Goal: Obtain resource: Download file/media

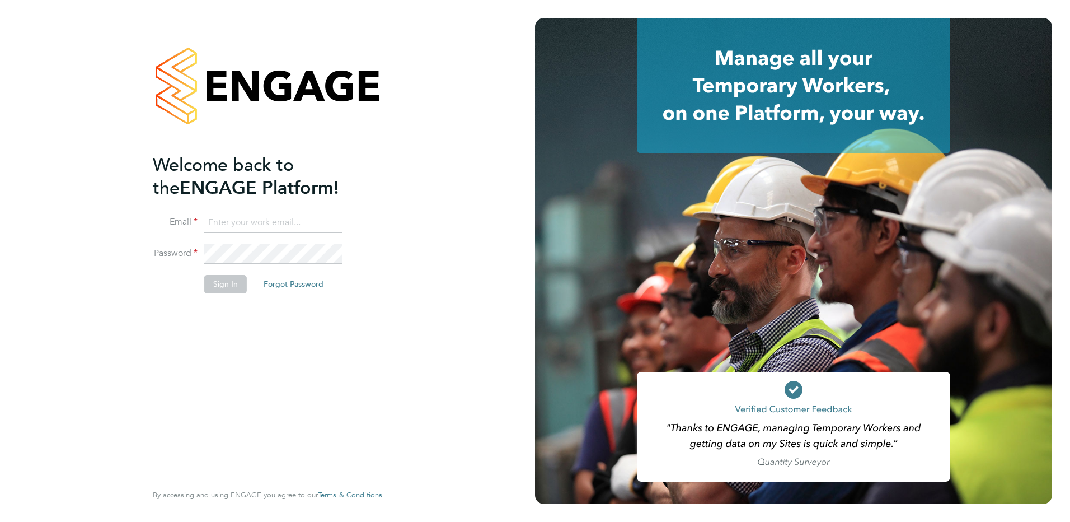
type input "[PERSON_NAME][EMAIL_ADDRESS][PERSON_NAME][DOMAIN_NAME]"
click at [224, 283] on button "Sign In" at bounding box center [225, 284] width 43 height 18
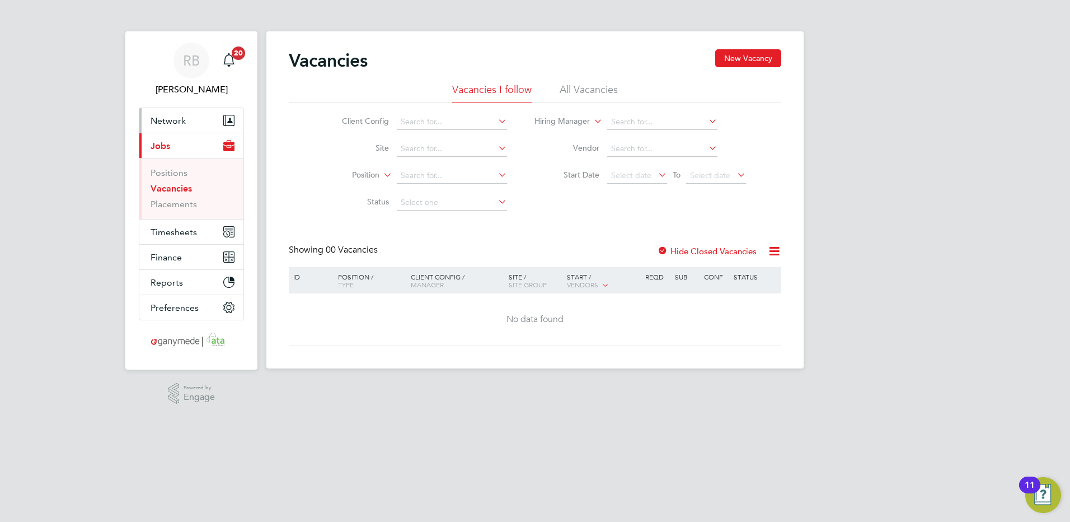
click at [212, 109] on button "Network" at bounding box center [191, 120] width 104 height 25
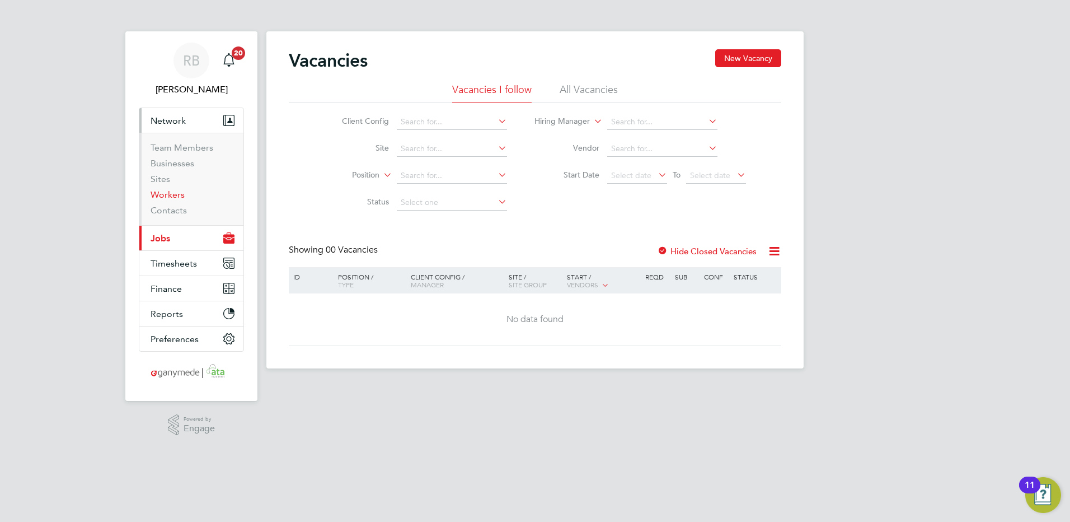
click at [172, 192] on link "Workers" at bounding box center [168, 194] width 34 height 11
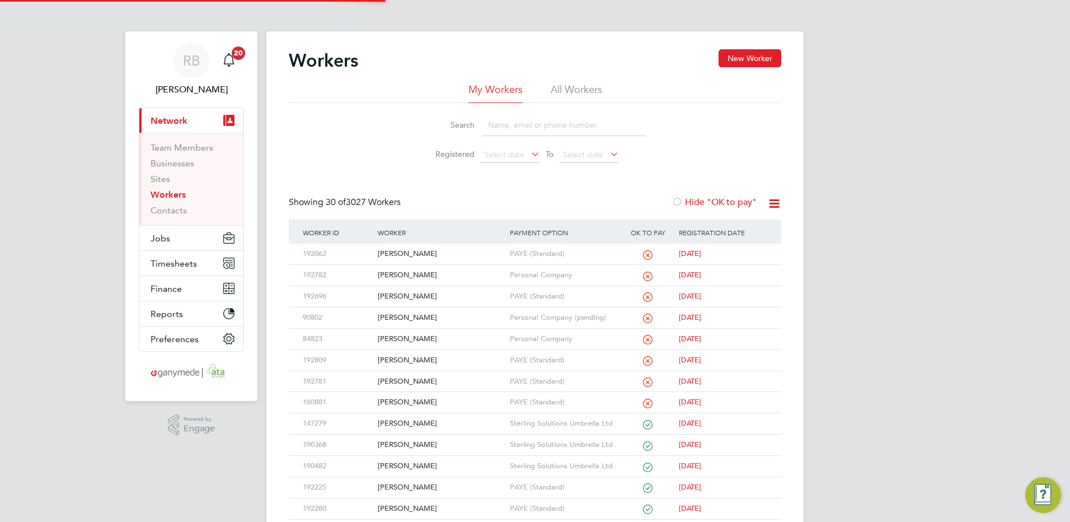
click at [500, 133] on input at bounding box center [564, 125] width 163 height 22
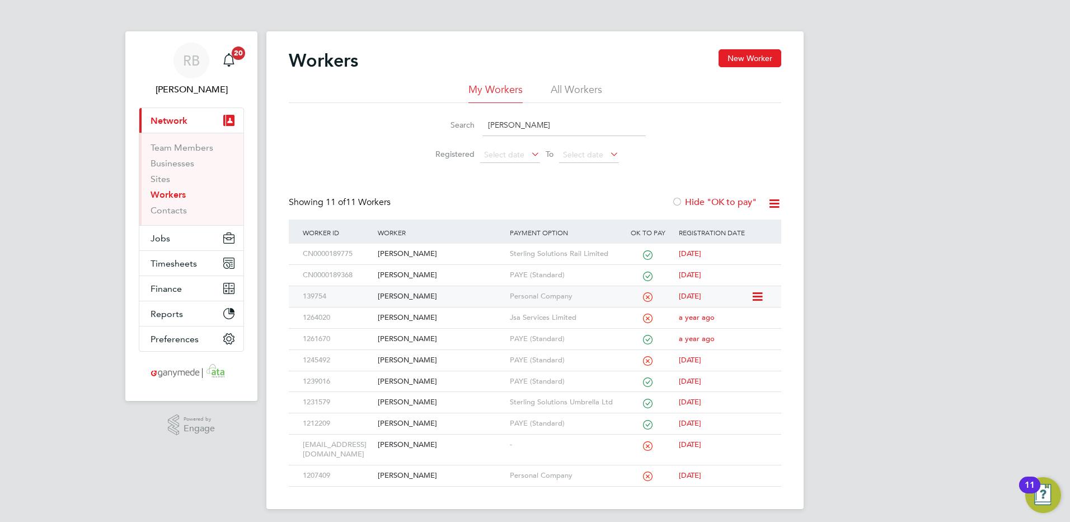
type input "liam"
click at [439, 298] on div "Liam Clark" at bounding box center [441, 296] width 132 height 21
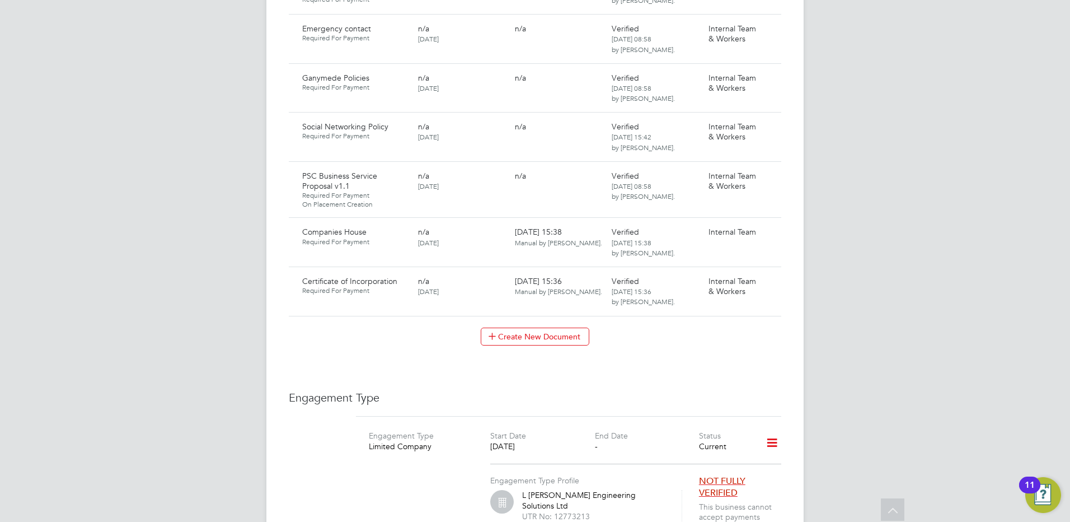
scroll to position [1512, 0]
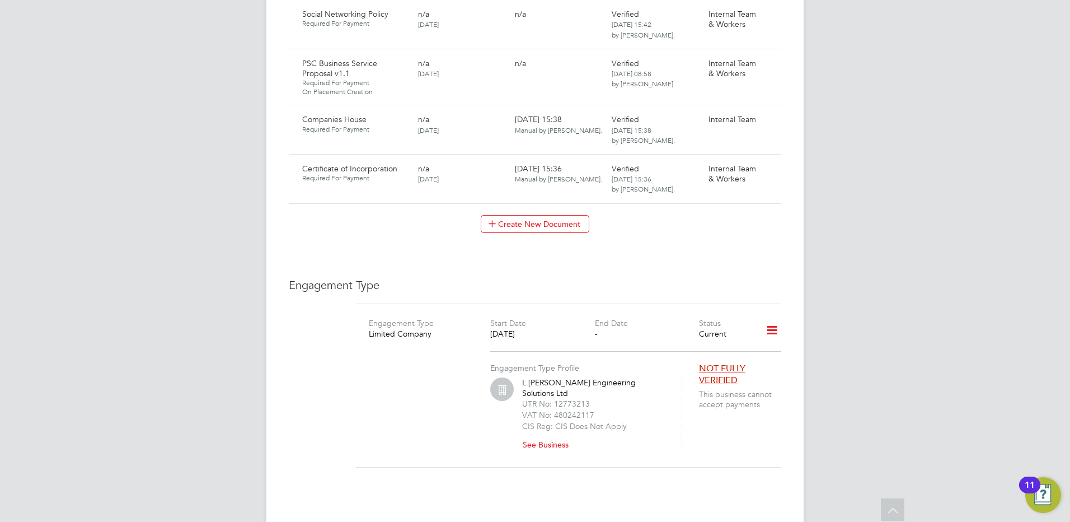
click at [338, 428] on div "Engagement Type Engagement Type Limited Company Start Date [DATE] End Date - St…" at bounding box center [535, 380] width 493 height 204
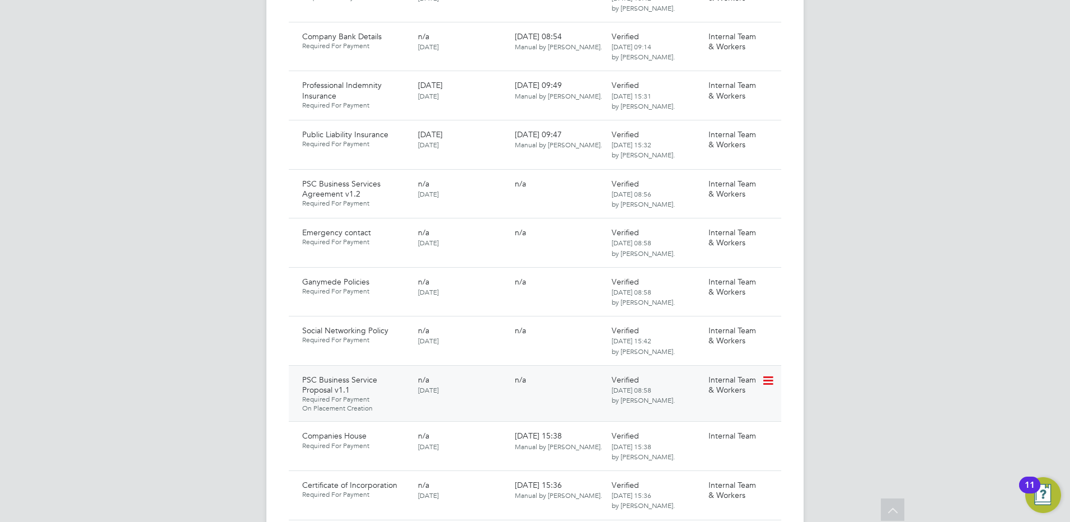
scroll to position [1176, 0]
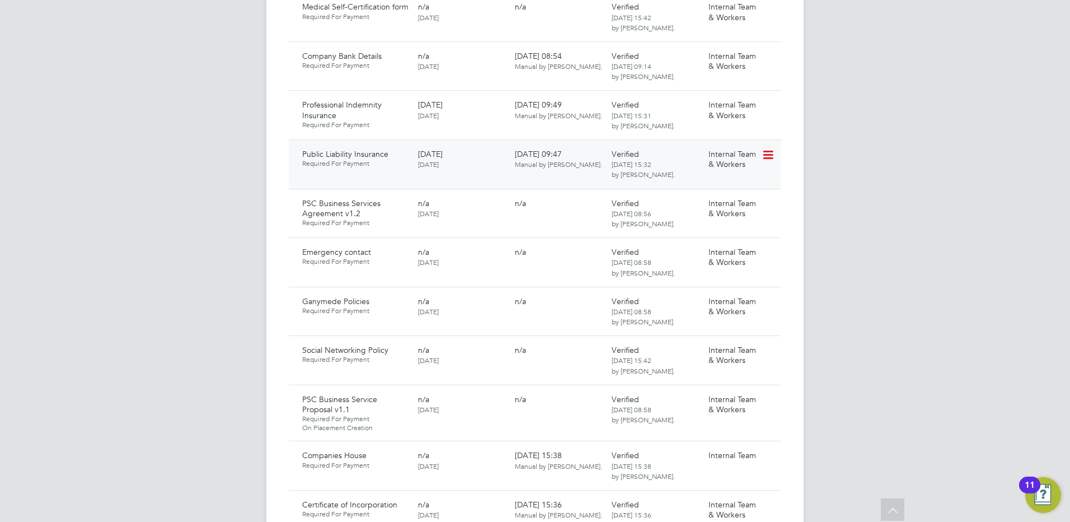
click at [770, 148] on icon at bounding box center [767, 154] width 11 height 13
click at [736, 160] on li "Download Document" at bounding box center [728, 163] width 89 height 16
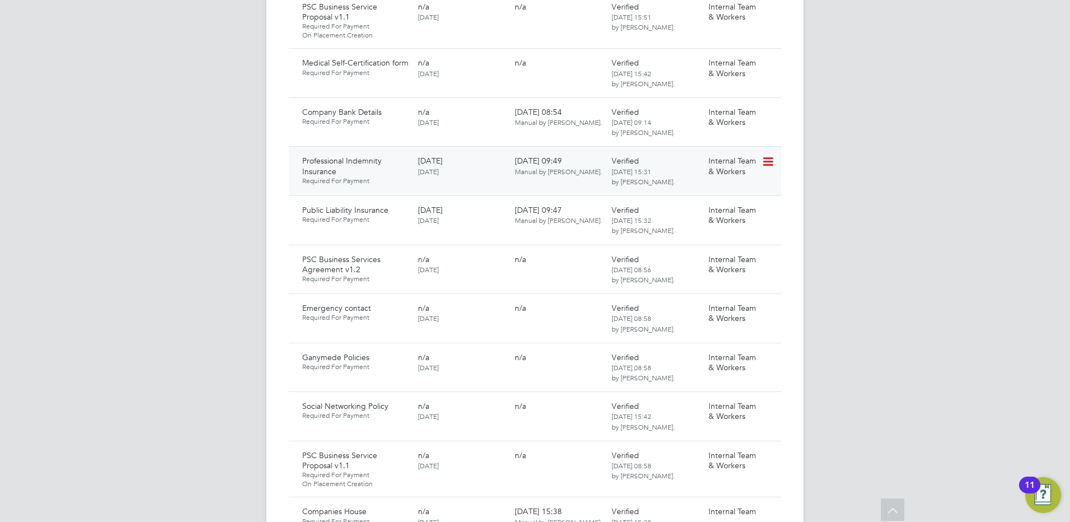
click at [763, 155] on icon at bounding box center [767, 161] width 11 height 13
click at [722, 168] on li "Download Document" at bounding box center [728, 170] width 89 height 16
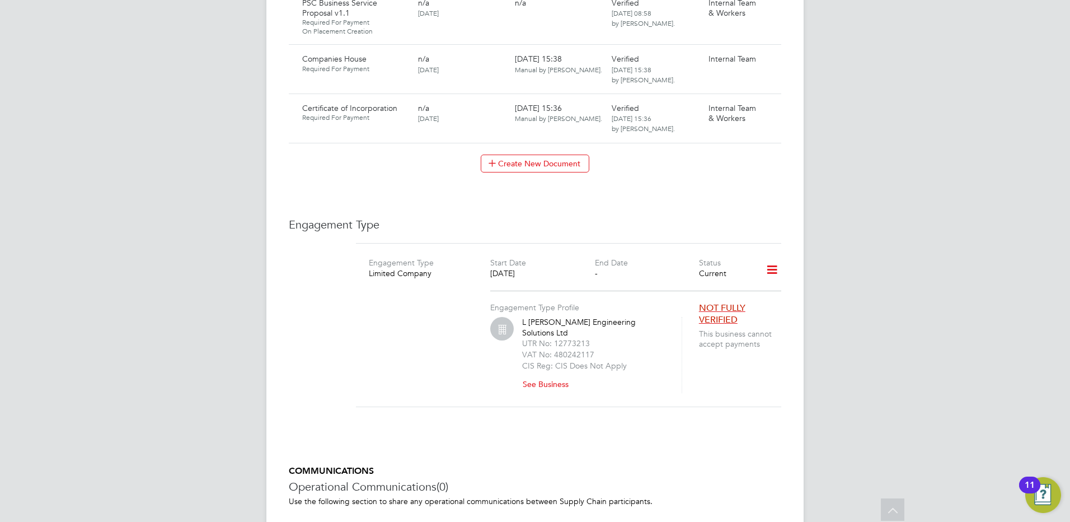
scroll to position [1695, 0]
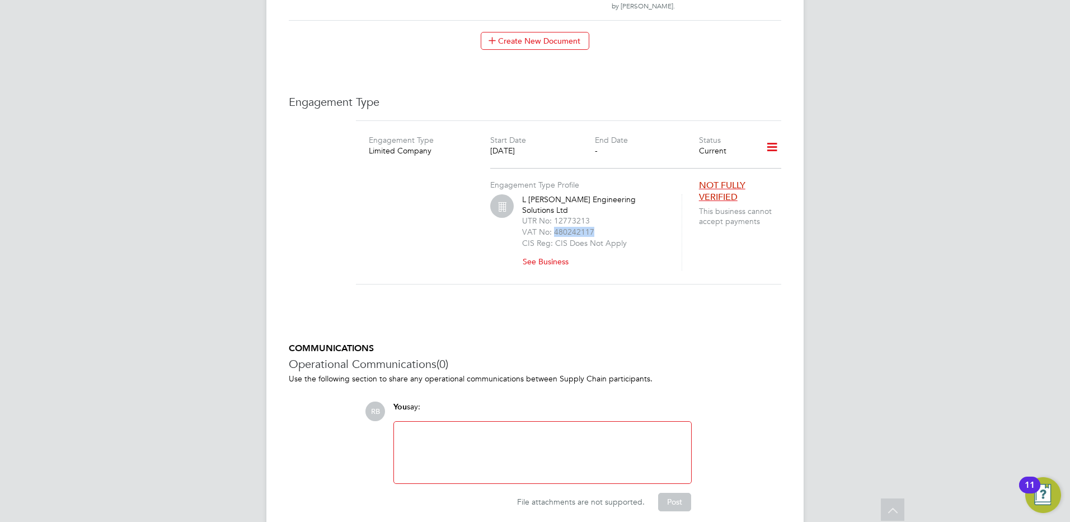
drag, startPoint x: 595, startPoint y: 183, endPoint x: 554, endPoint y: 186, distance: 41.0
click at [554, 226] on div "VAT No: 480242117" at bounding box center [595, 231] width 146 height 11
click at [608, 226] on div "VAT No: 480242117" at bounding box center [595, 231] width 146 height 11
drag, startPoint x: 596, startPoint y: 177, endPoint x: 556, endPoint y: 175, distance: 39.2
click at [556, 215] on div "UTR No: 12773213" at bounding box center [595, 220] width 146 height 11
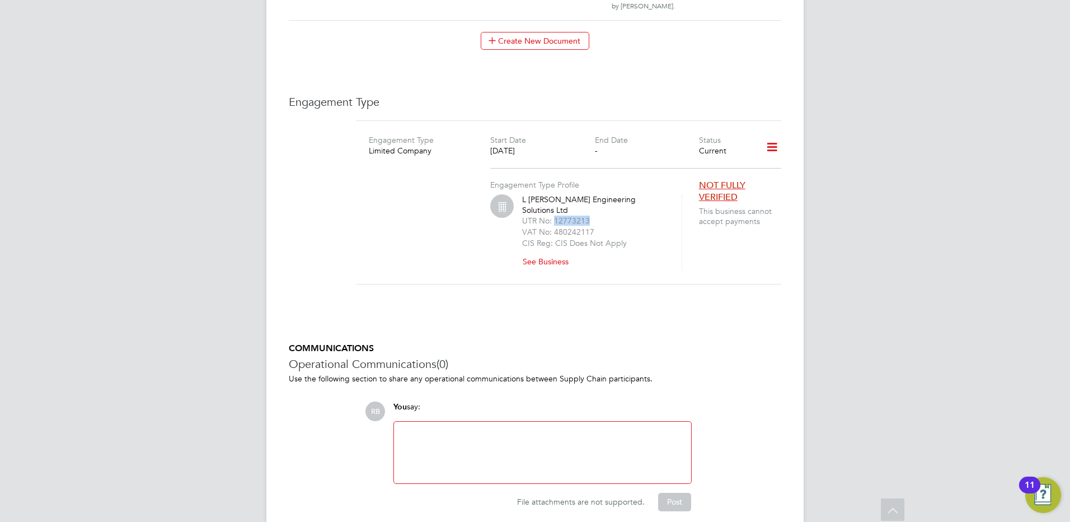
click at [567, 252] on button "See Business" at bounding box center [549, 261] width 55 height 18
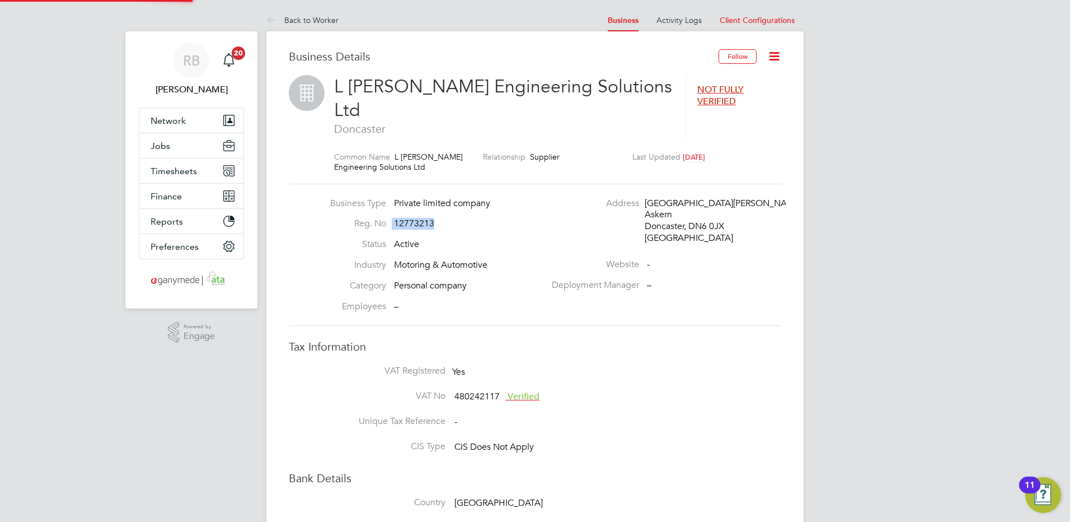
drag, startPoint x: 452, startPoint y: 201, endPoint x: 386, endPoint y: 194, distance: 66.4
click at [386, 218] on li "Reg. No 12773213" at bounding box center [435, 228] width 221 height 21
copy li "12773213"
click at [315, 17] on link "Back to Worker" at bounding box center [302, 20] width 72 height 10
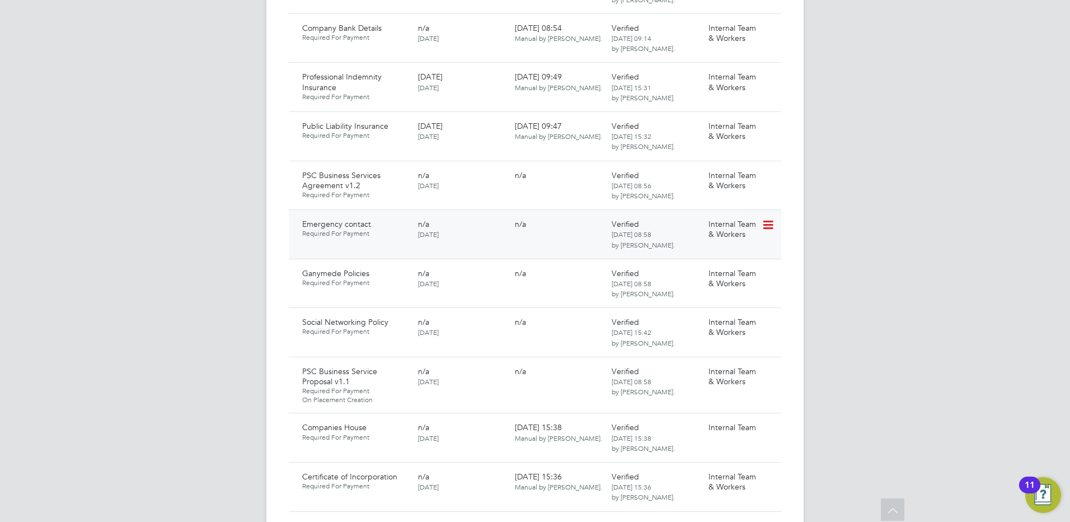
scroll to position [1232, 0]
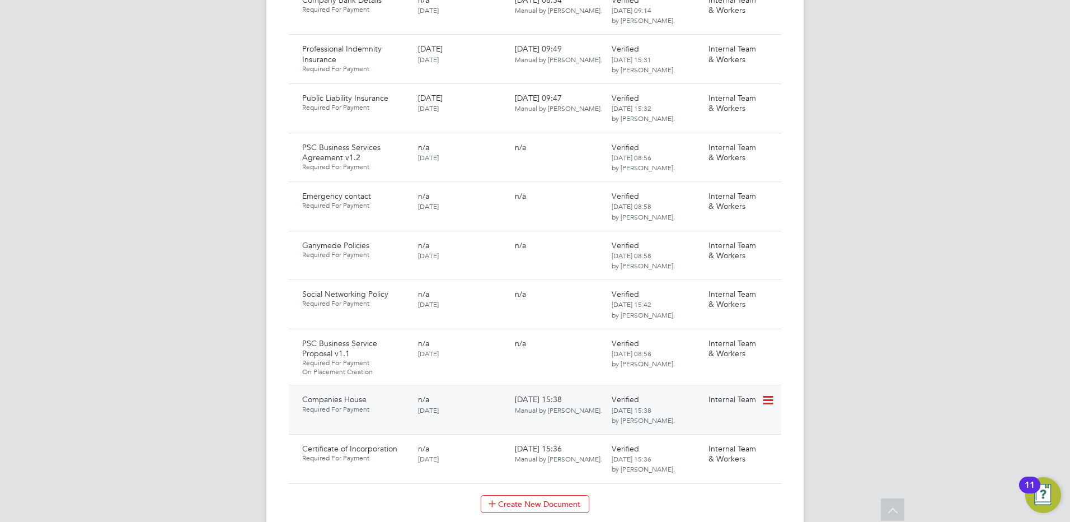
click at [768, 394] on icon at bounding box center [767, 400] width 11 height 13
click at [735, 405] on li "Download Document" at bounding box center [728, 408] width 89 height 16
